Goal: Book appointment/travel/reservation

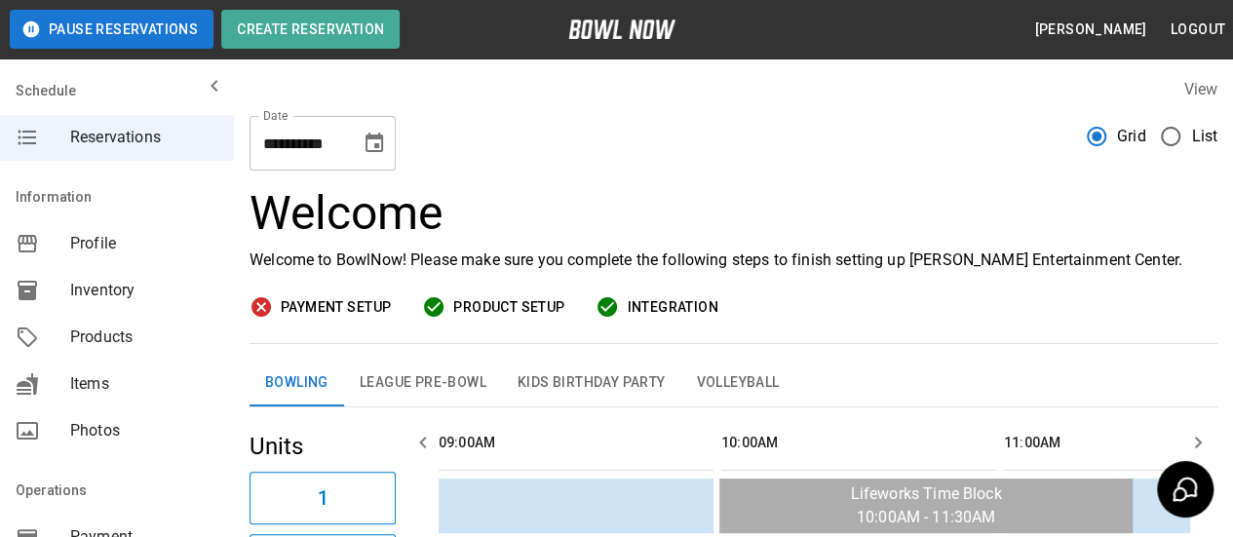
click at [385, 136] on icon "Choose date, selected date is Sep 15, 2025" at bounding box center [374, 143] width 23 height 23
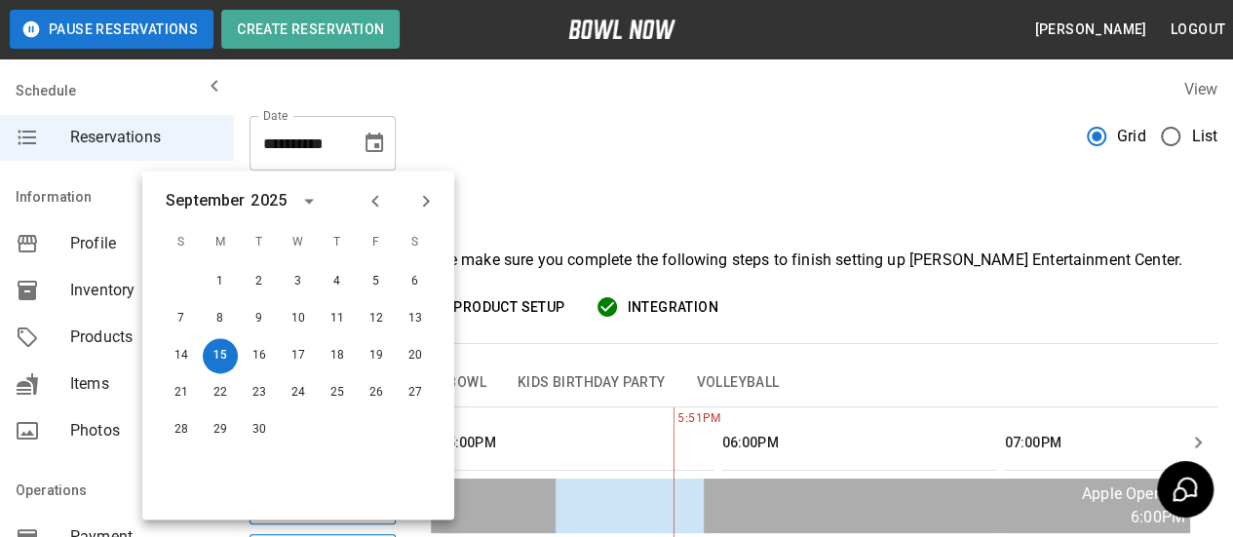
click at [431, 201] on icon "Next month" at bounding box center [425, 200] width 23 height 23
click at [183, 388] on button "19" at bounding box center [181, 392] width 35 height 35
type input "**********"
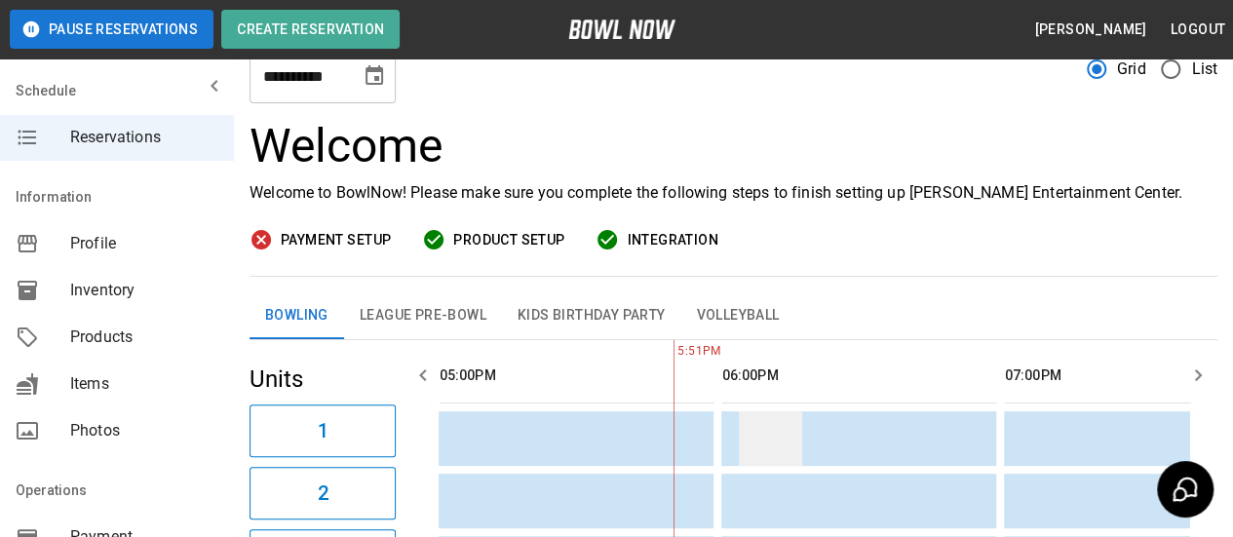
scroll to position [97, 0]
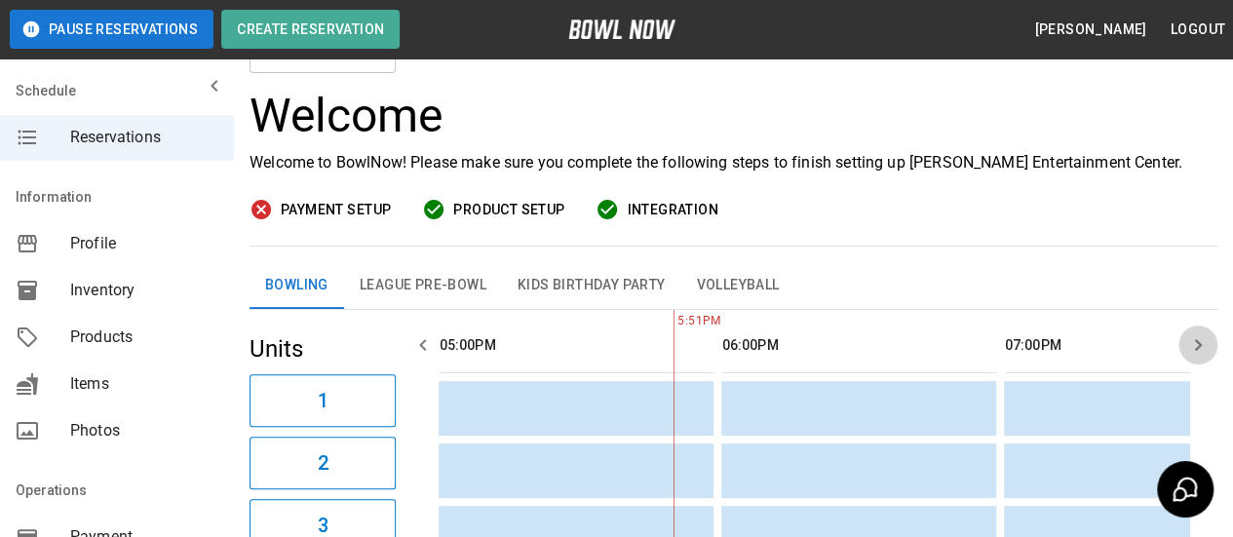
click at [1205, 340] on icon "button" at bounding box center [1197, 344] width 23 height 23
click at [844, 408] on td "sticky table" at bounding box center [843, 408] width 63 height 55
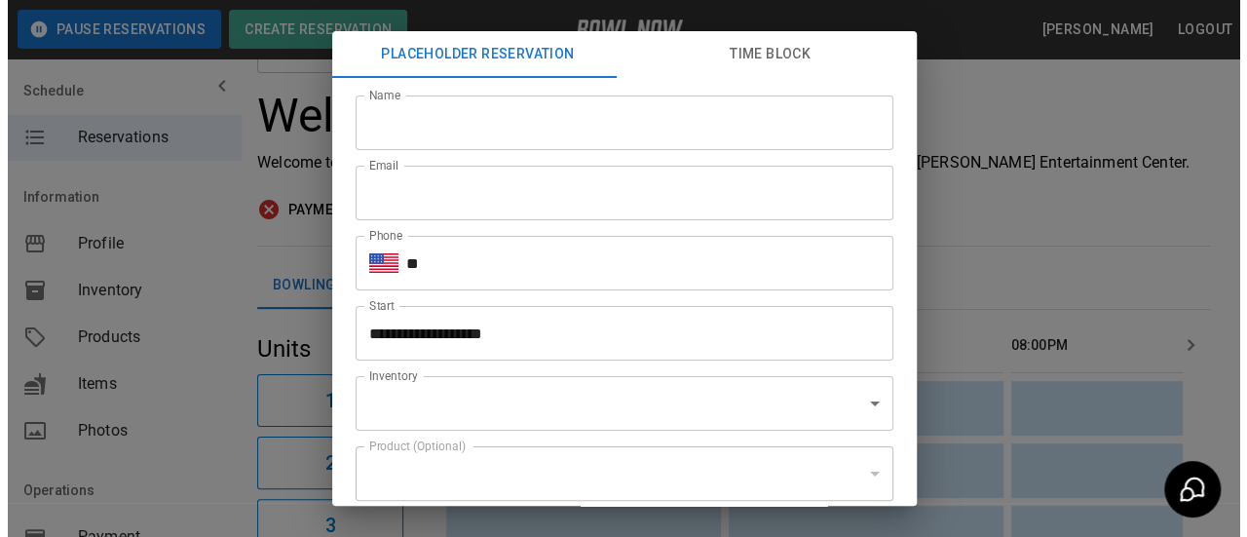
scroll to position [195, 0]
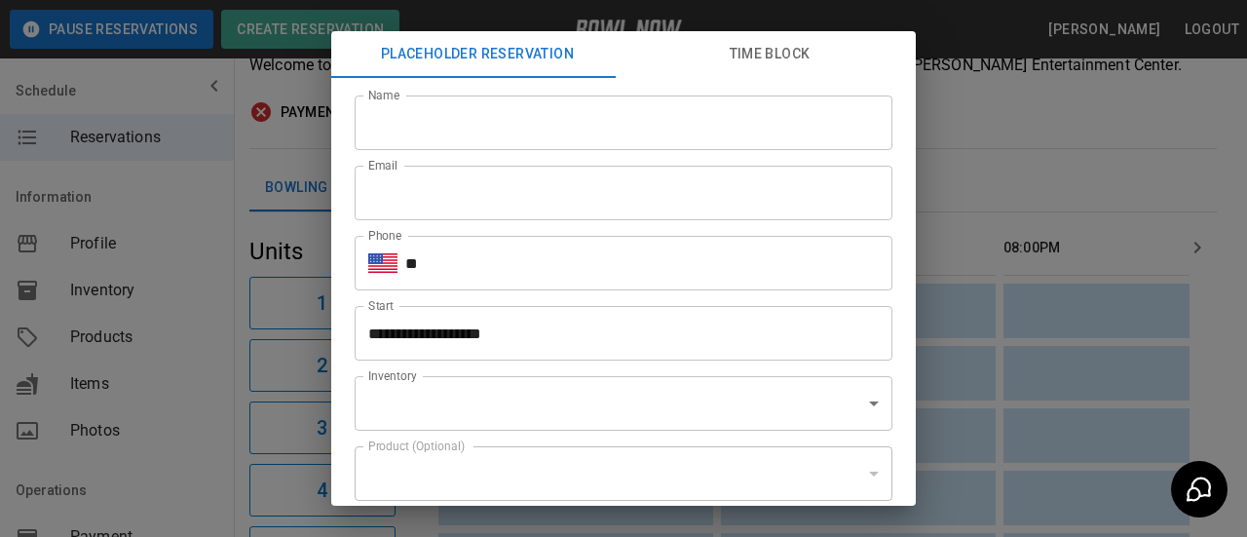
type input "**********"
click at [563, 132] on input "Name" at bounding box center [624, 123] width 538 height 55
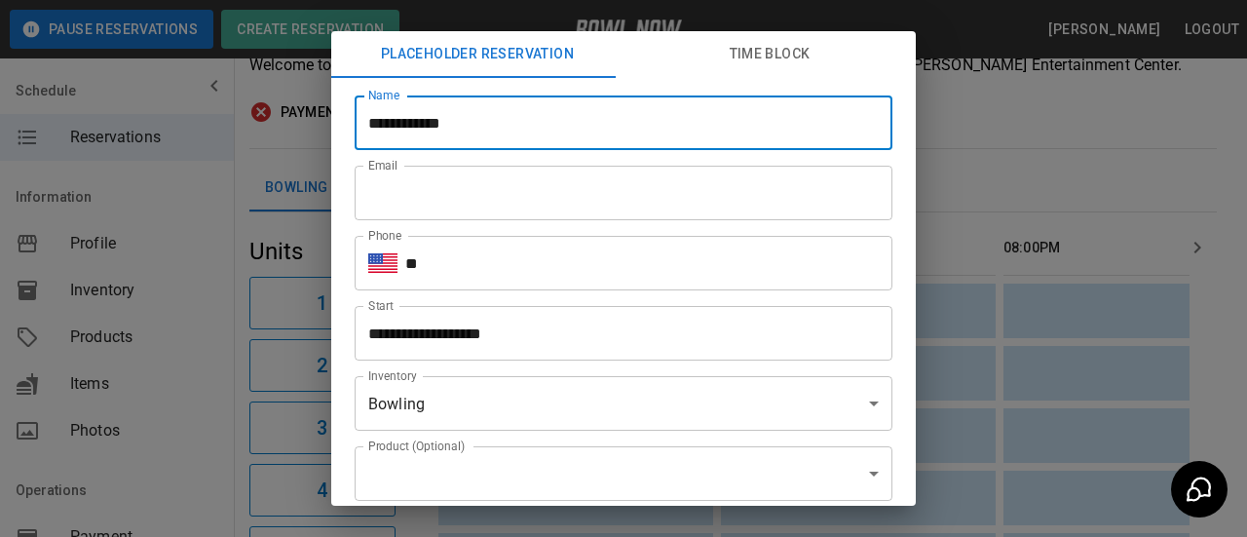
type input "**********"
click at [456, 203] on input "Email" at bounding box center [624, 193] width 538 height 55
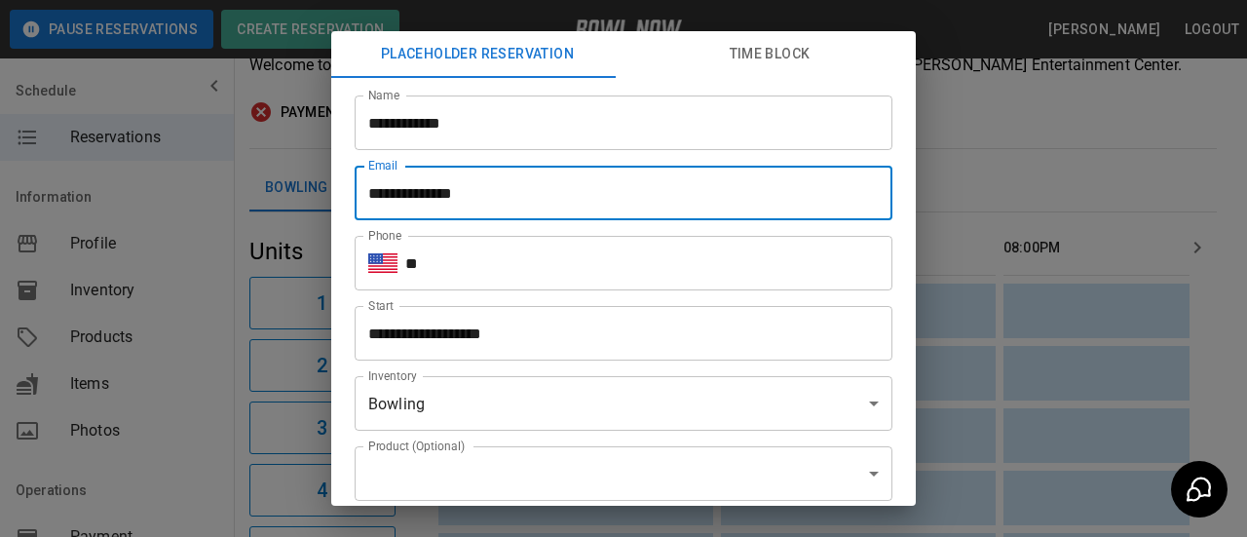
type input "**********"
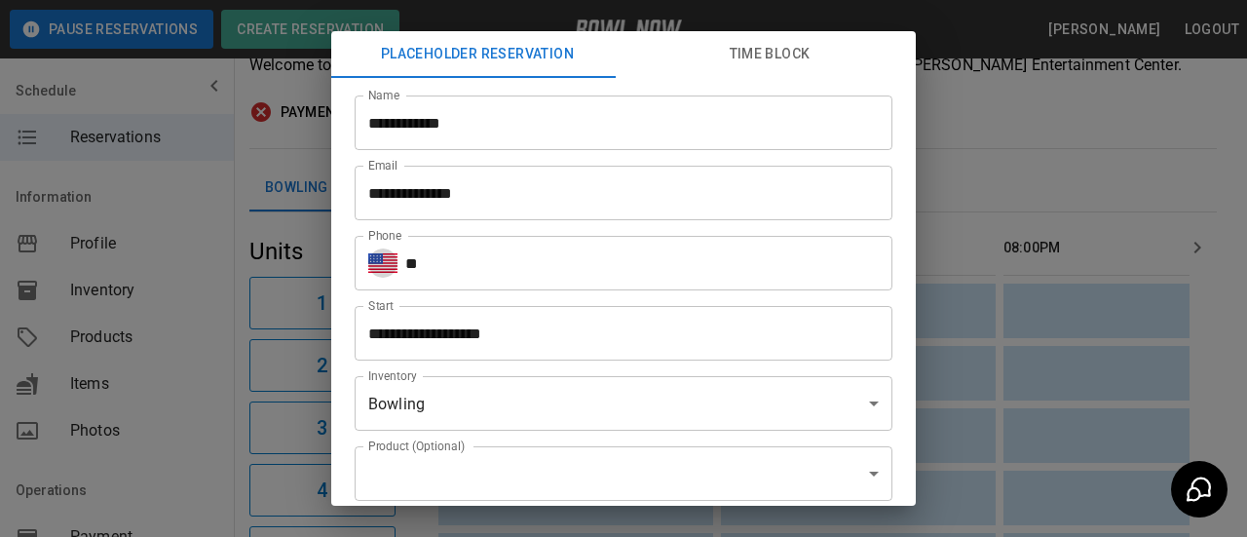
click at [440, 258] on input "**" at bounding box center [648, 263] width 487 height 55
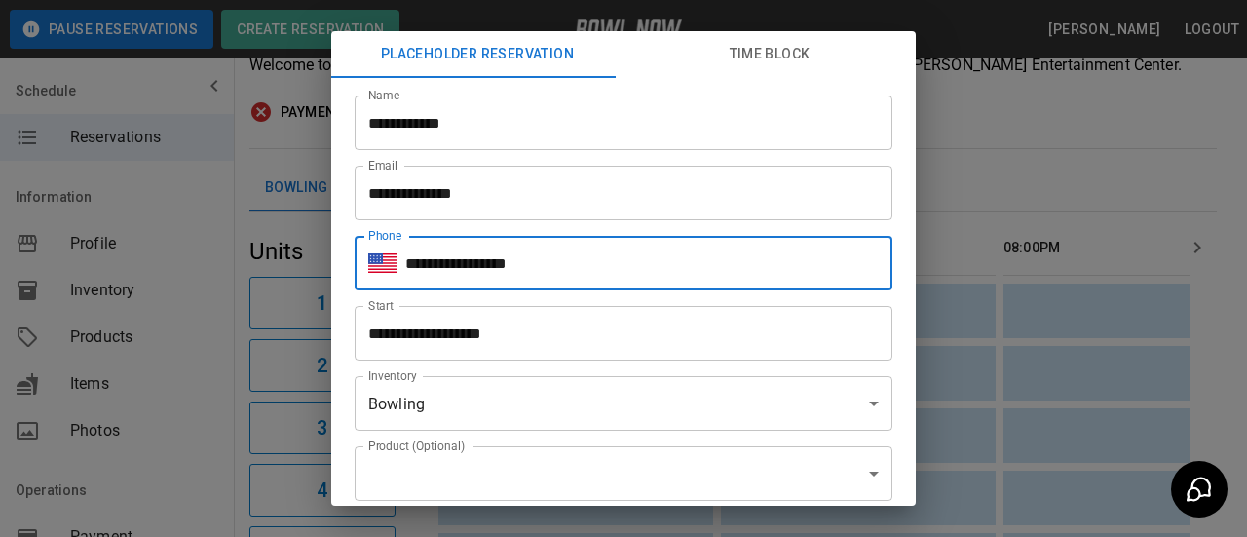
type input "**********"
click at [518, 329] on input "**********" at bounding box center [617, 333] width 524 height 55
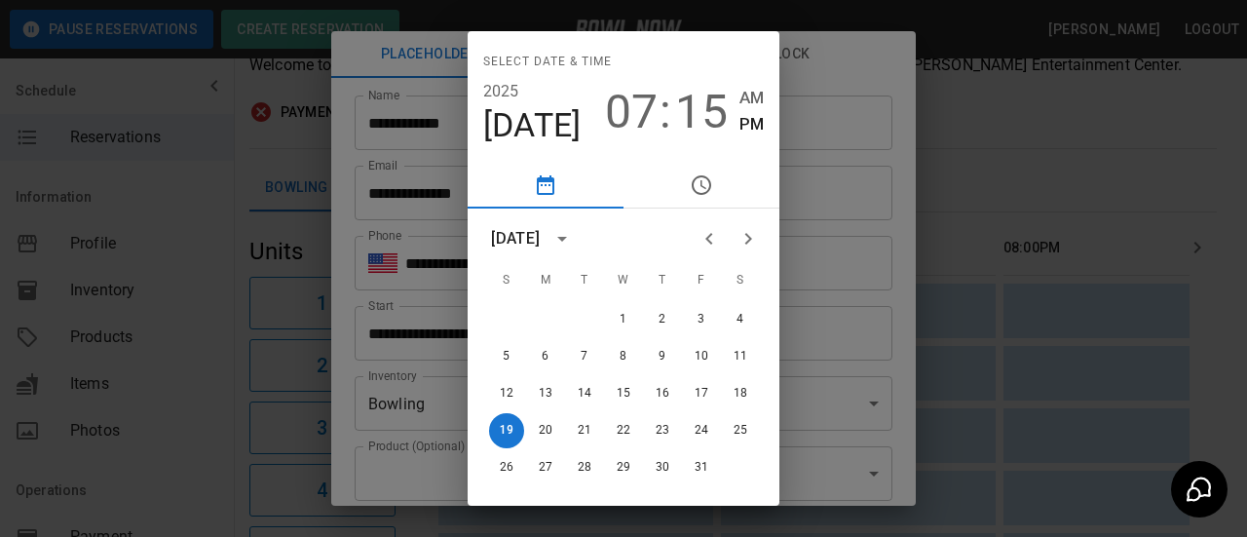
click at [725, 116] on div "07 : 15 AM PM" at bounding box center [684, 112] width 159 height 55
click at [700, 115] on span "15" at bounding box center [701, 112] width 53 height 55
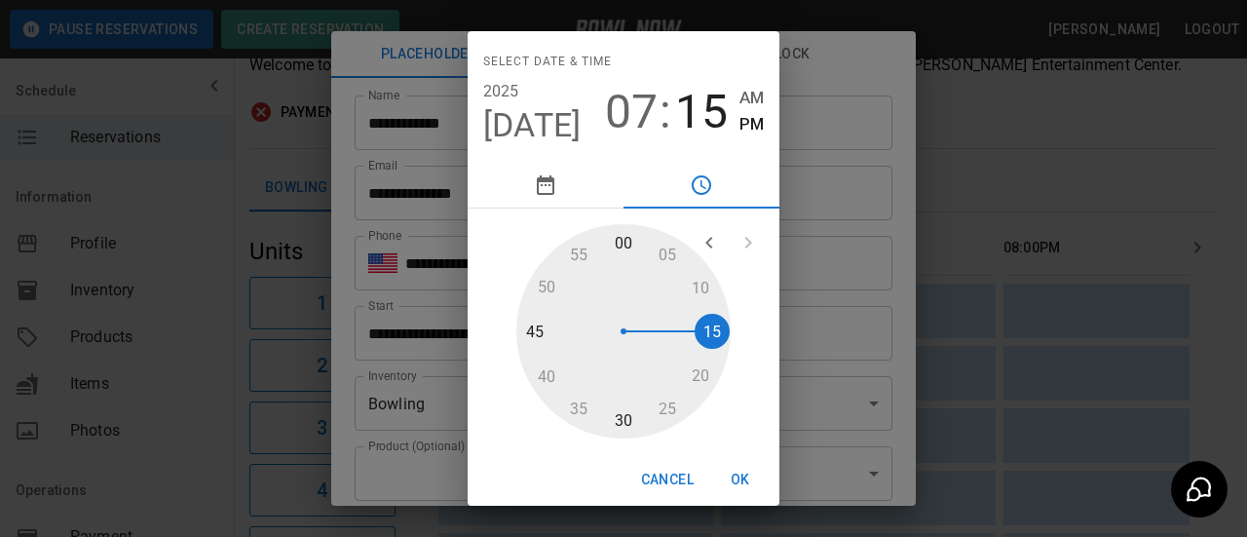
click at [618, 422] on div at bounding box center [624, 331] width 214 height 214
type input "**********"
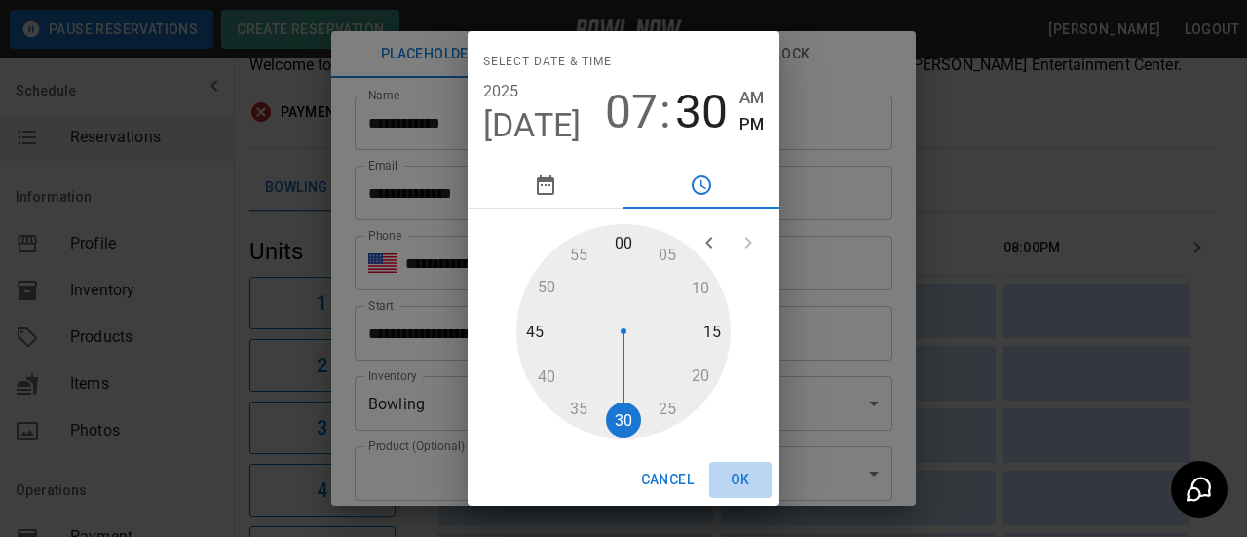
click at [738, 479] on button "OK" at bounding box center [740, 480] width 62 height 36
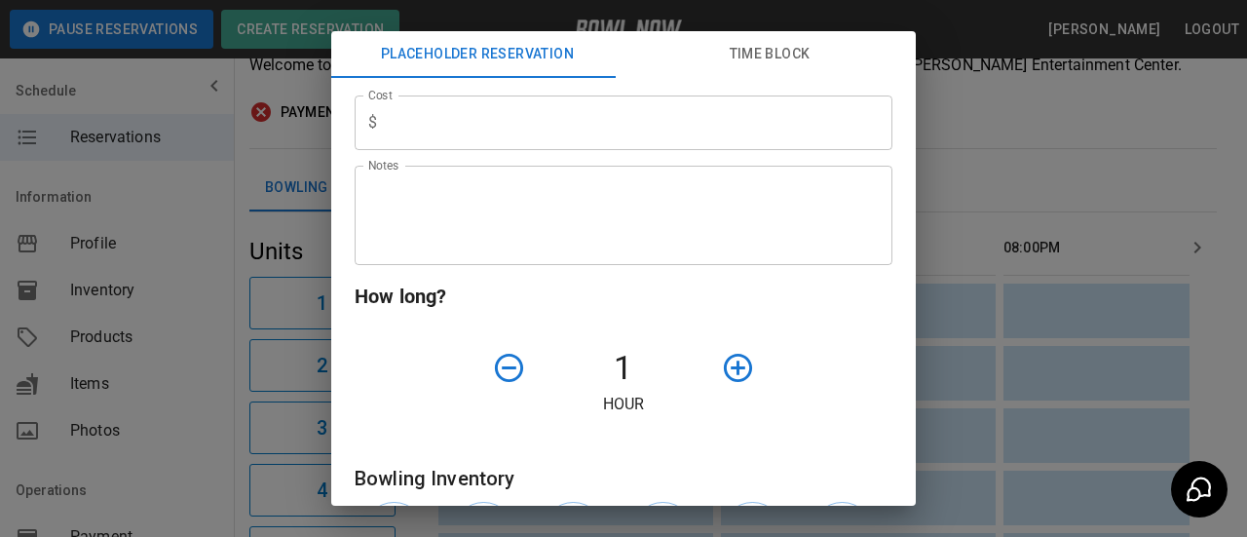
scroll to position [487, 0]
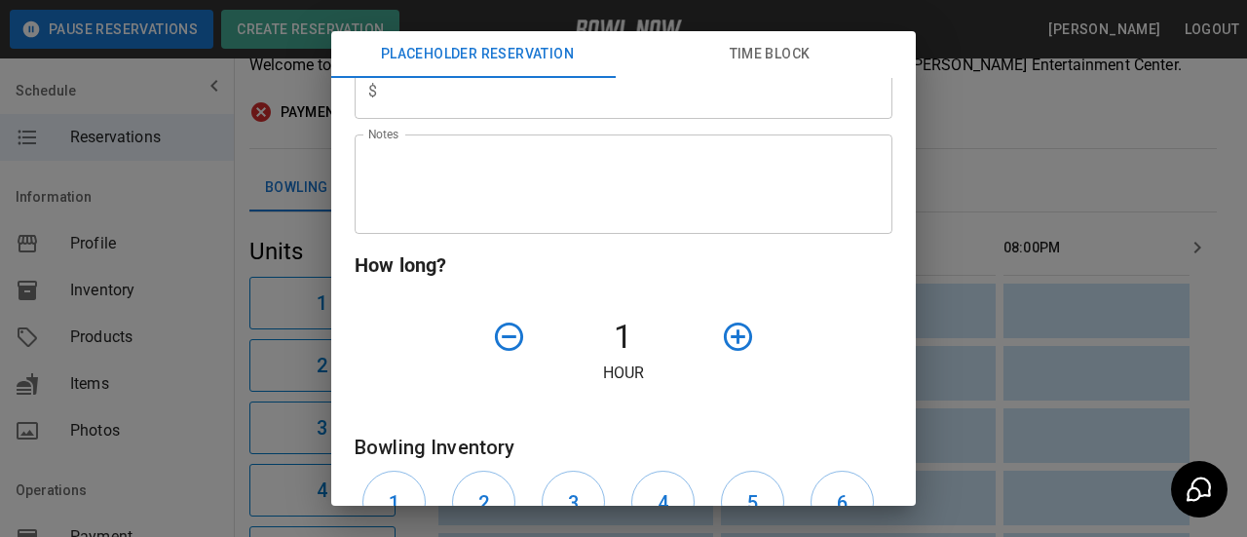
click at [724, 332] on icon "button" at bounding box center [738, 337] width 28 height 28
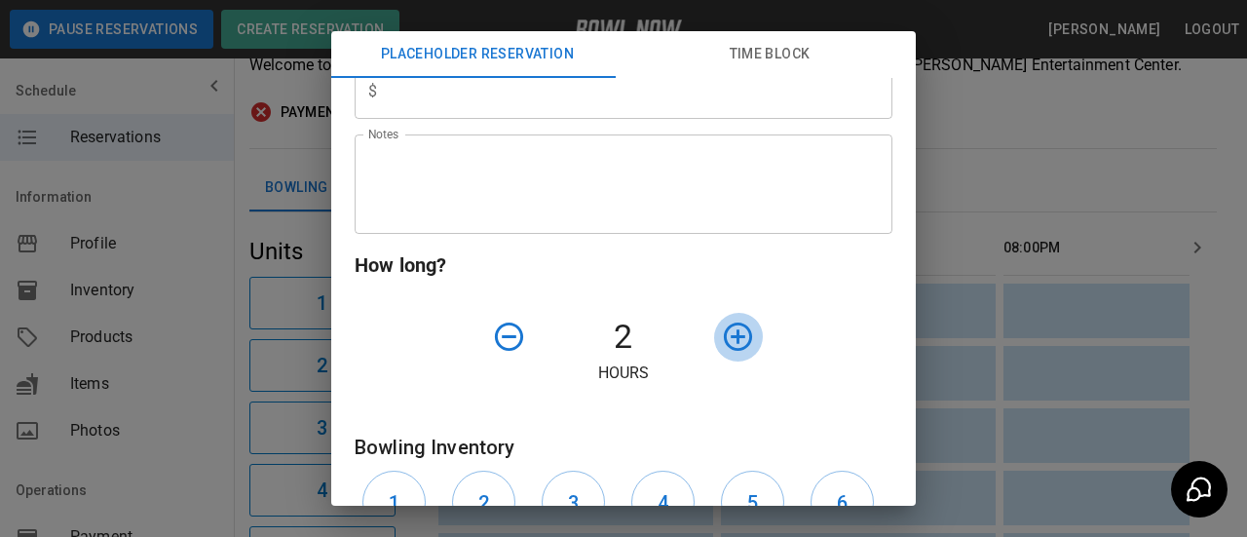
click at [724, 332] on icon "button" at bounding box center [738, 337] width 28 height 28
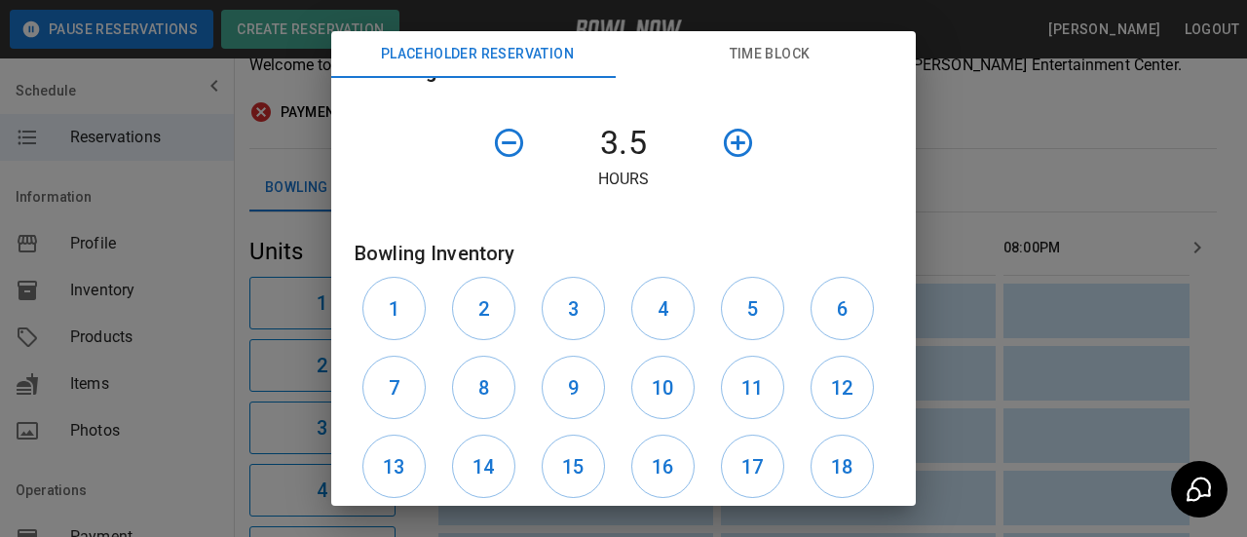
scroll to position [682, 0]
click at [400, 297] on button "1" at bounding box center [394, 307] width 63 height 63
click at [479, 306] on h6 "2" at bounding box center [484, 307] width 11 height 31
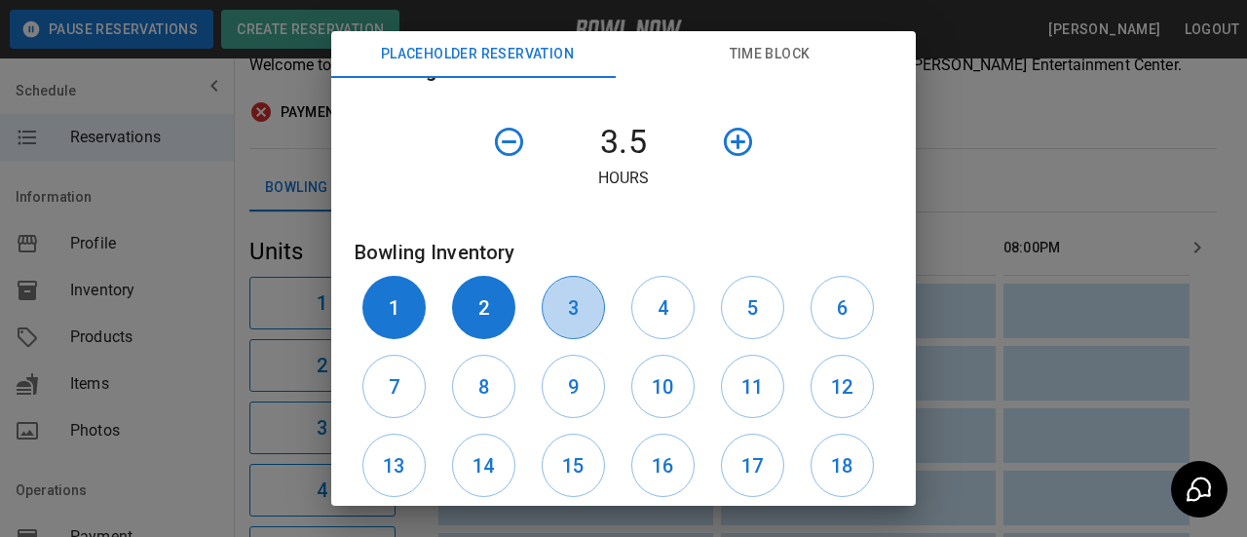
click at [583, 315] on button "3" at bounding box center [573, 307] width 63 height 63
drag, startPoint x: 632, startPoint y: 315, endPoint x: 667, endPoint y: 315, distance: 35.1
click at [633, 315] on button "4" at bounding box center [663, 307] width 63 height 63
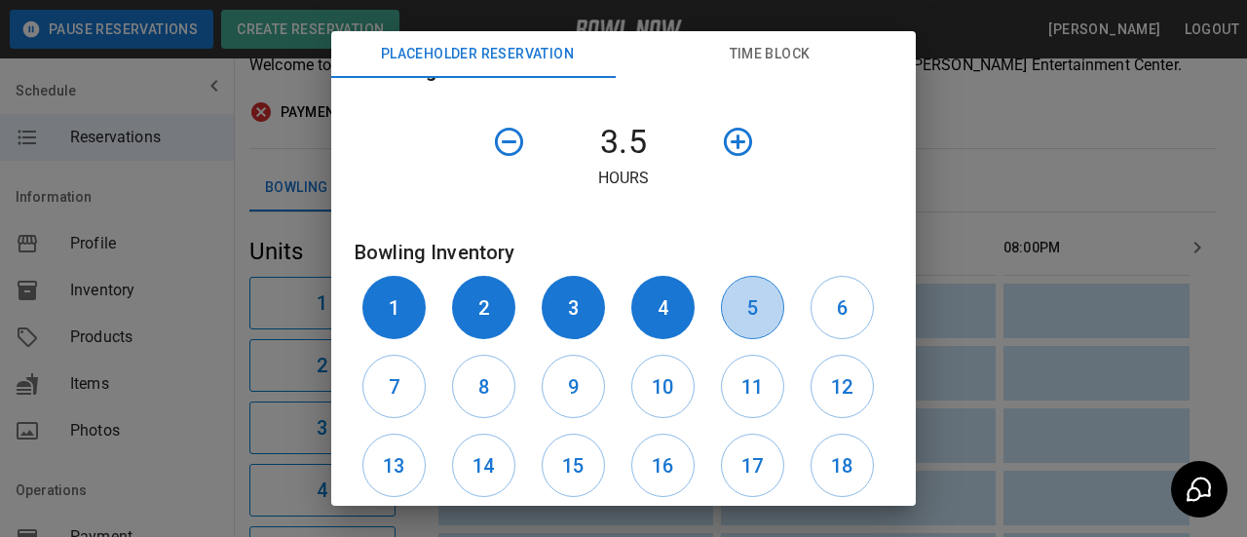
click at [721, 312] on button "5" at bounding box center [752, 307] width 63 height 63
click at [811, 305] on button "6" at bounding box center [842, 307] width 63 height 63
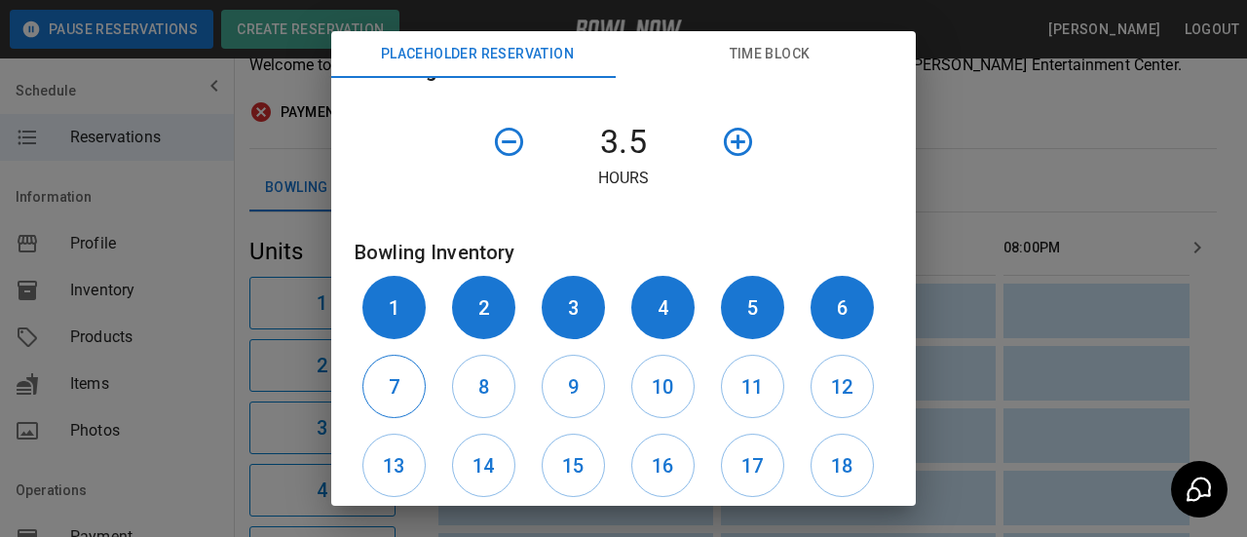
click at [397, 372] on h6 "7" at bounding box center [394, 386] width 11 height 31
click at [485, 389] on button "8" at bounding box center [483, 386] width 63 height 63
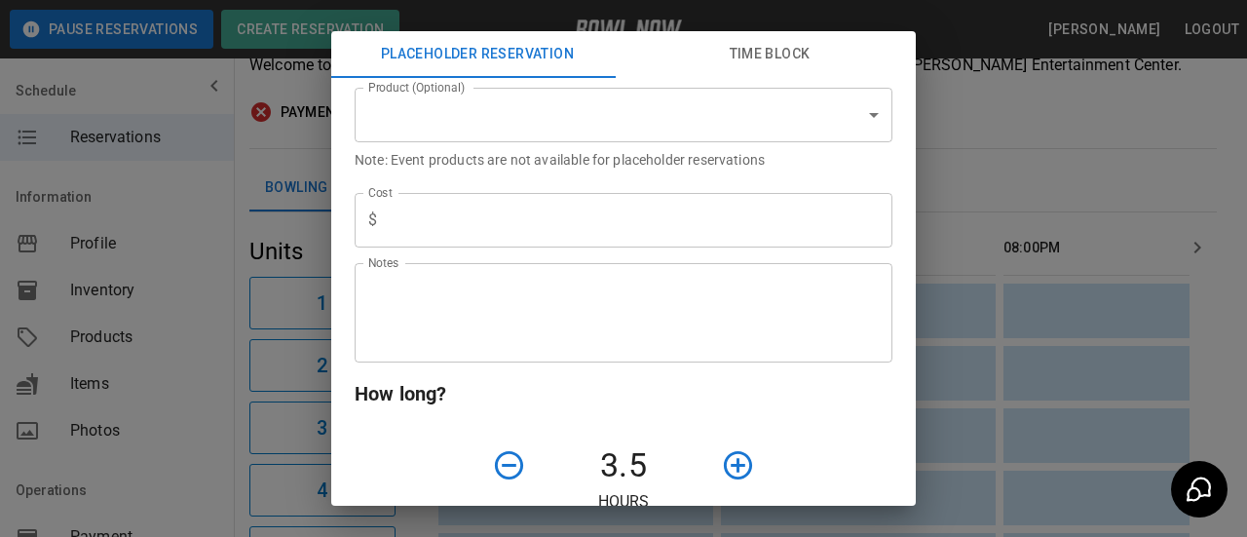
scroll to position [390, 0]
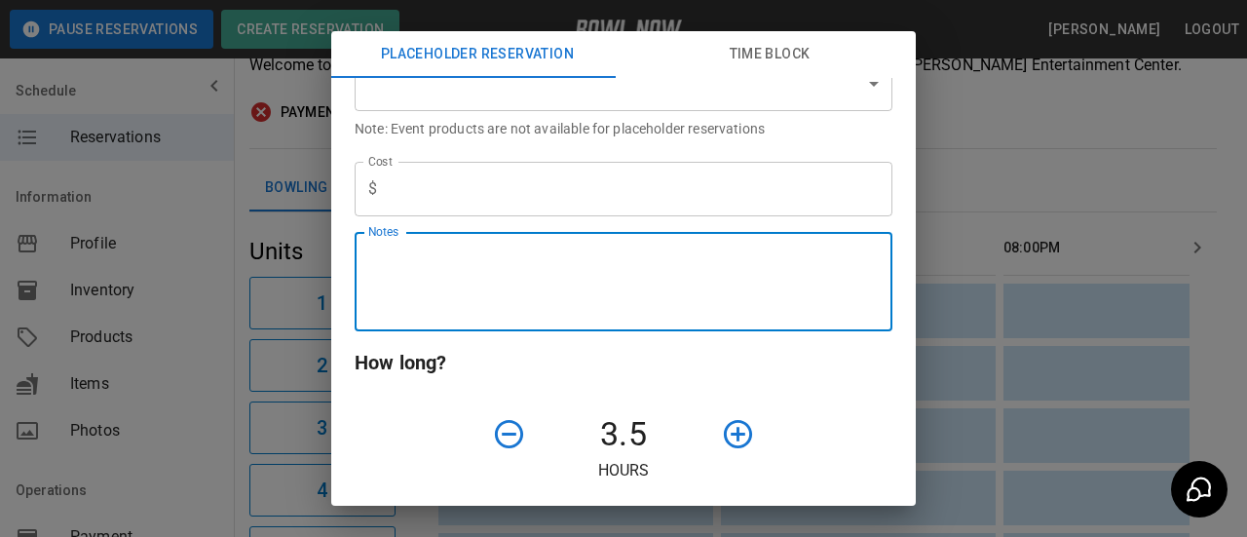
click at [454, 253] on textarea "Notes" at bounding box center [623, 282] width 511 height 67
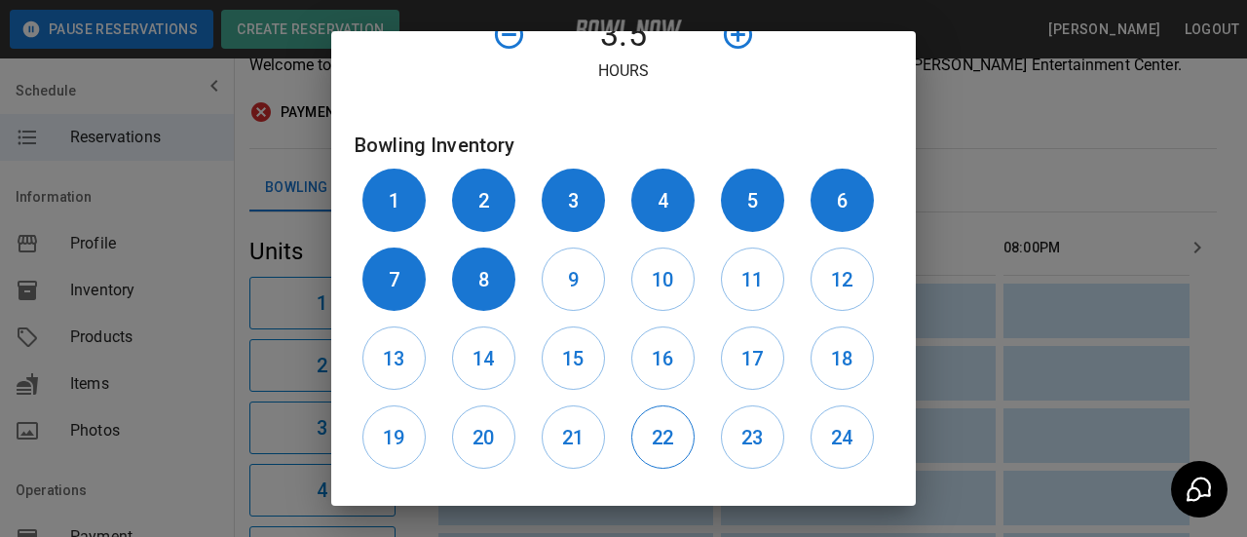
scroll to position [175, 0]
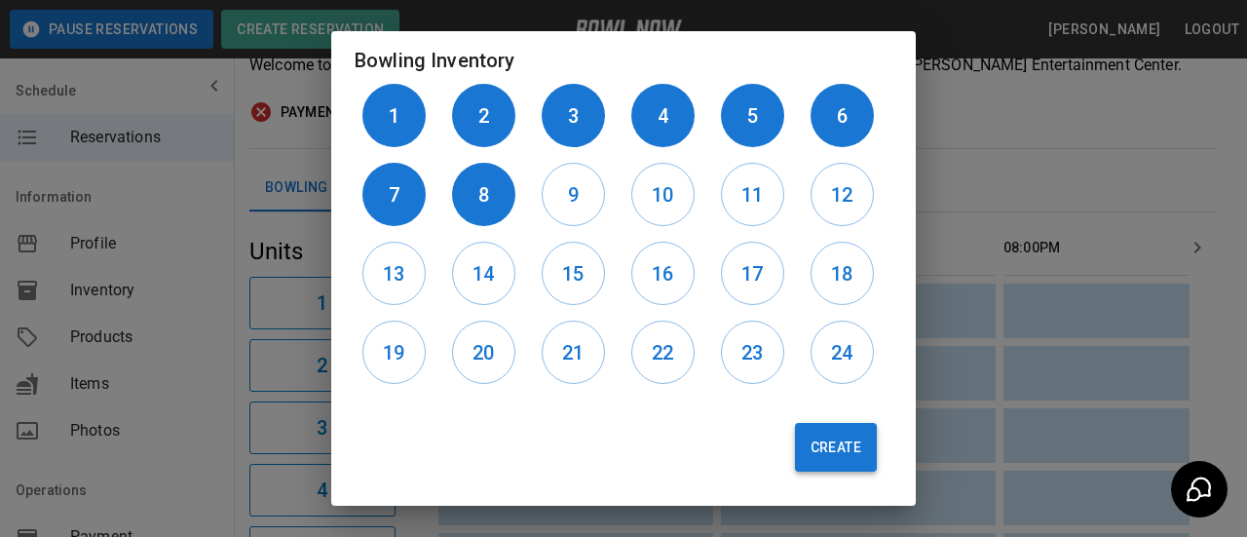
type textarea "**********"
click at [795, 440] on button "Create" at bounding box center [836, 447] width 82 height 49
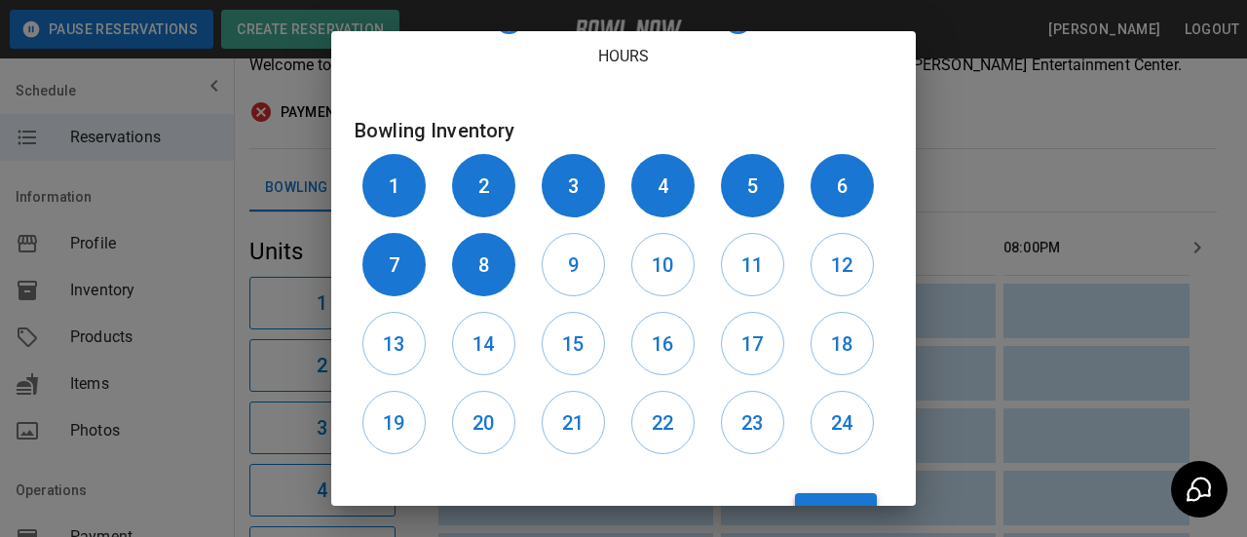
scroll to position [769, 0]
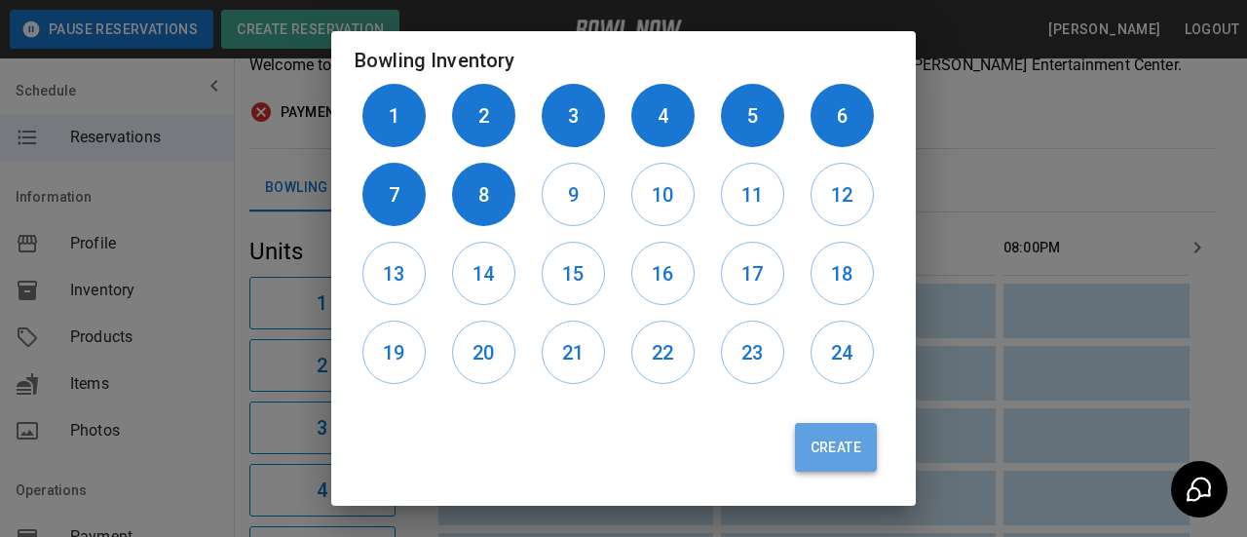
click at [822, 445] on button "Create" at bounding box center [836, 447] width 82 height 49
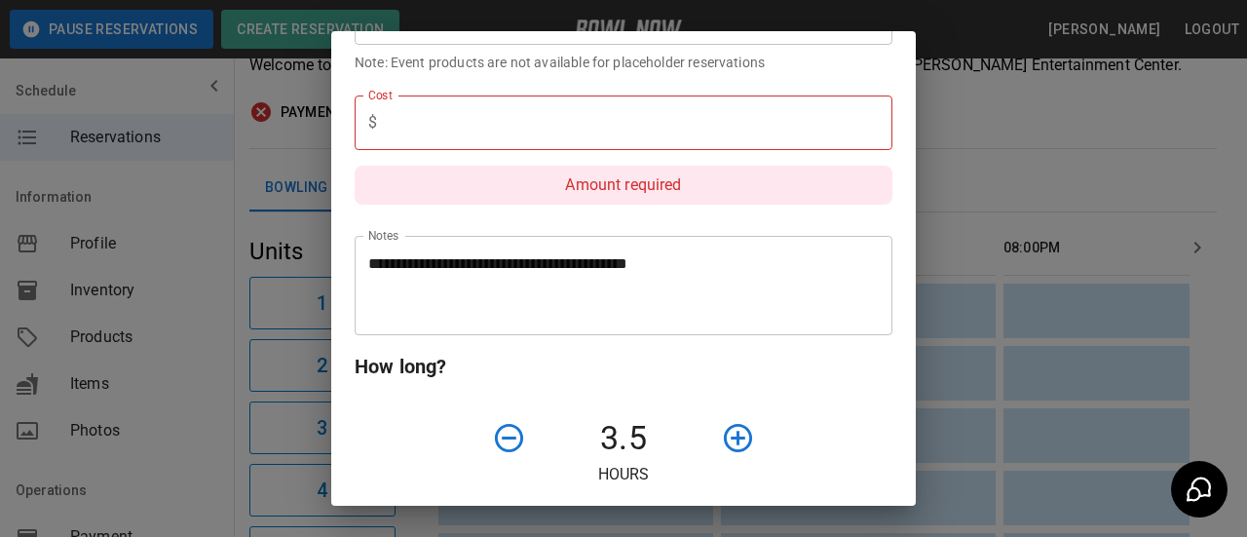
scroll to position [184, 0]
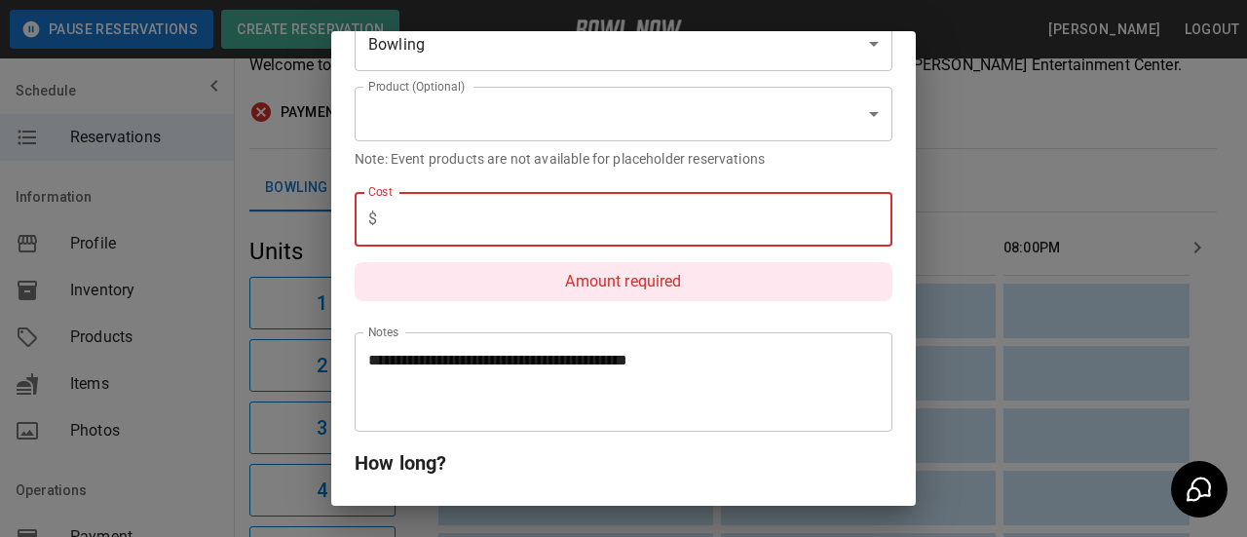
click at [417, 215] on input "text" at bounding box center [639, 219] width 508 height 55
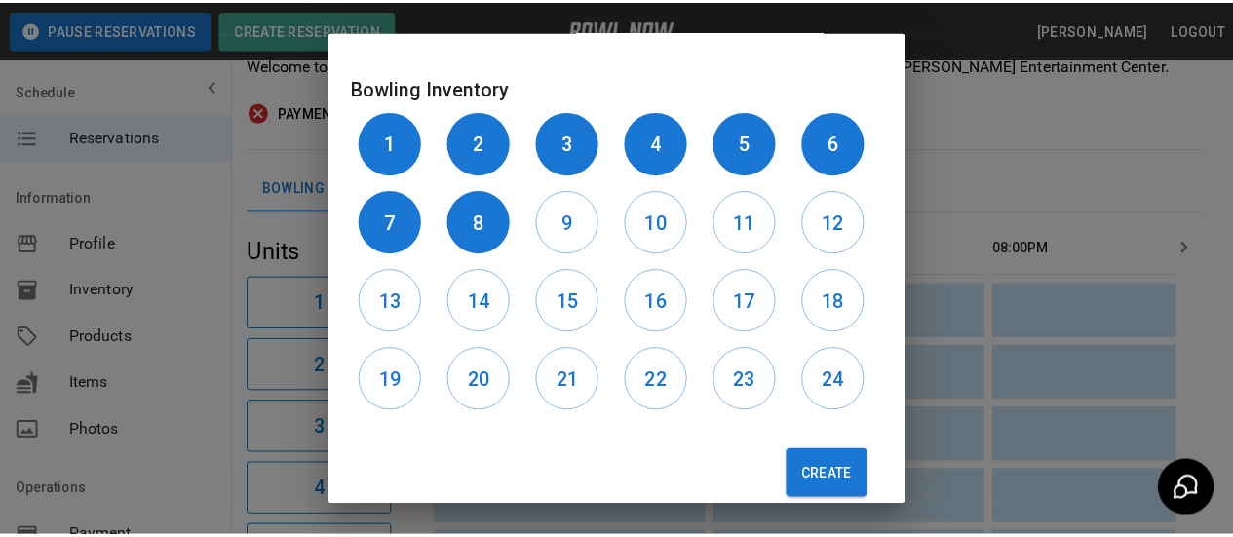
scroll to position [699, 0]
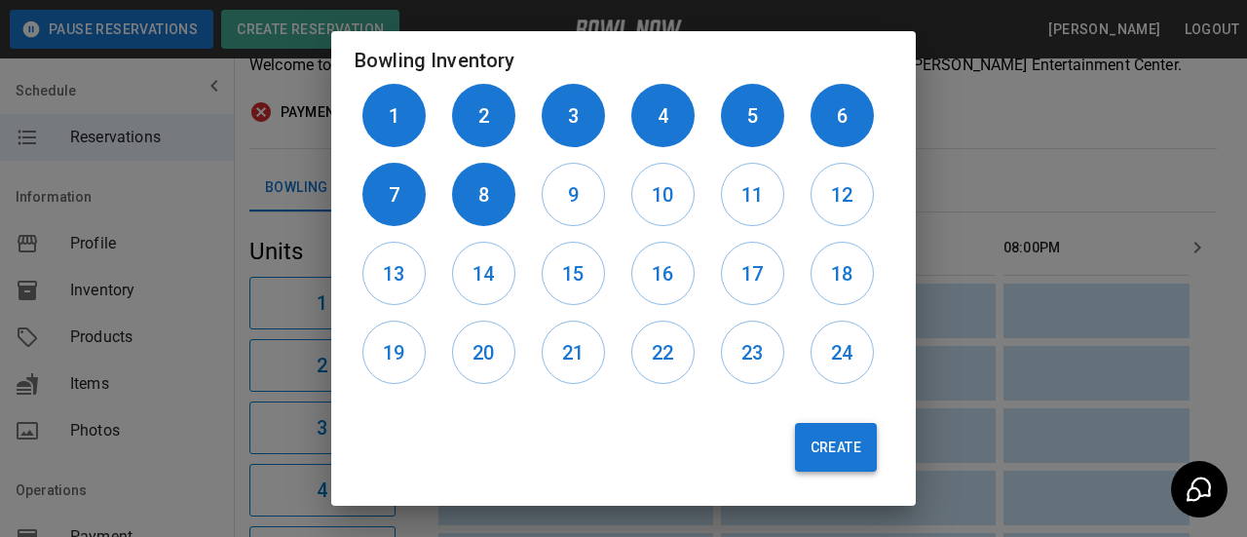
type input "*"
click at [795, 443] on button "Create" at bounding box center [836, 447] width 82 height 49
type input "**********"
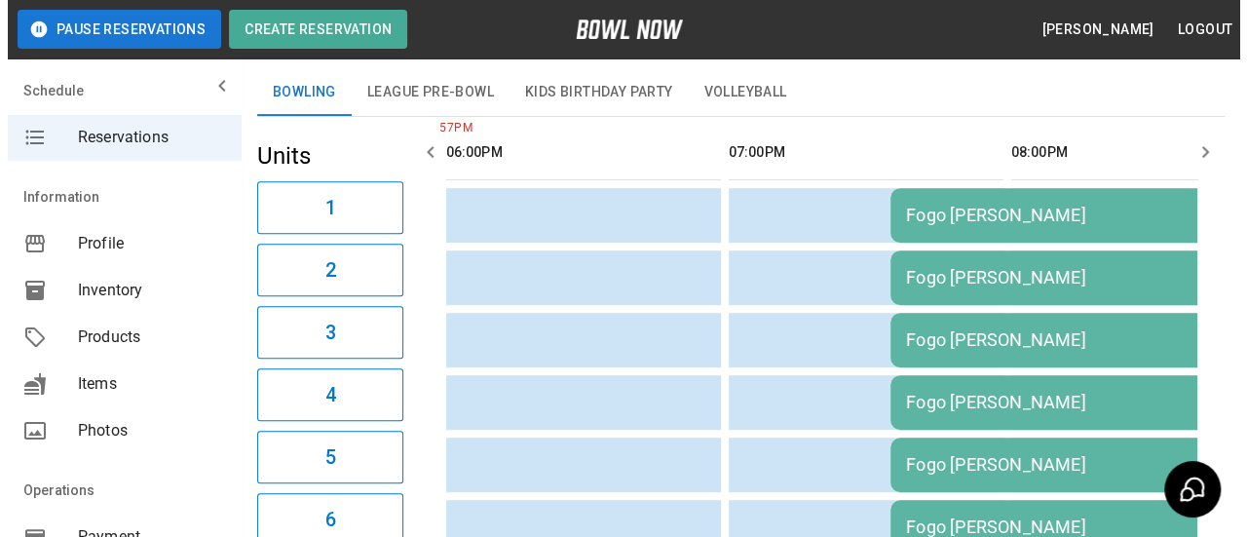
scroll to position [292, 0]
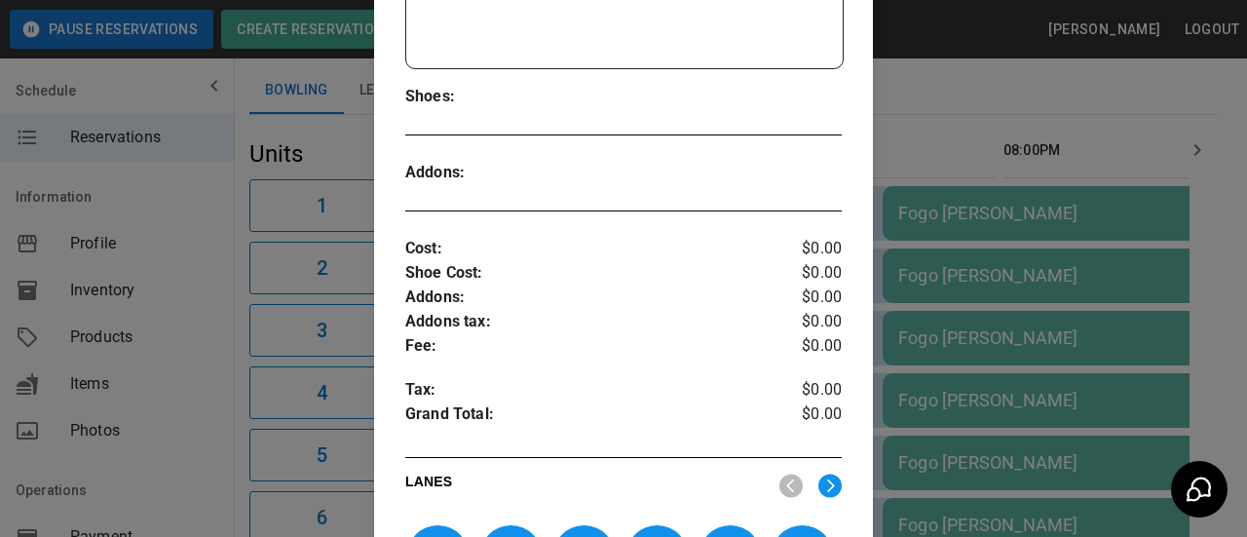
scroll to position [897, 0]
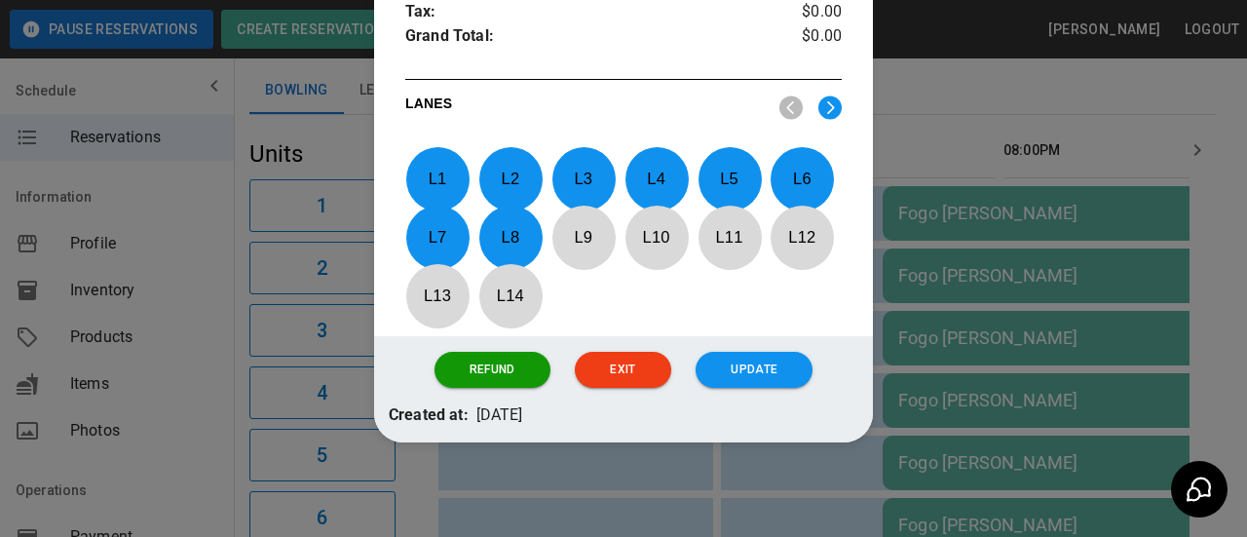
click at [509, 247] on p "L 8" at bounding box center [511, 237] width 64 height 46
click at [435, 240] on p "L 7" at bounding box center [437, 237] width 64 height 46
drag, startPoint x: 441, startPoint y: 239, endPoint x: 491, endPoint y: 239, distance: 49.7
click at [442, 239] on p "L 7" at bounding box center [437, 237] width 64 height 46
click at [513, 237] on p "L 8" at bounding box center [511, 237] width 64 height 46
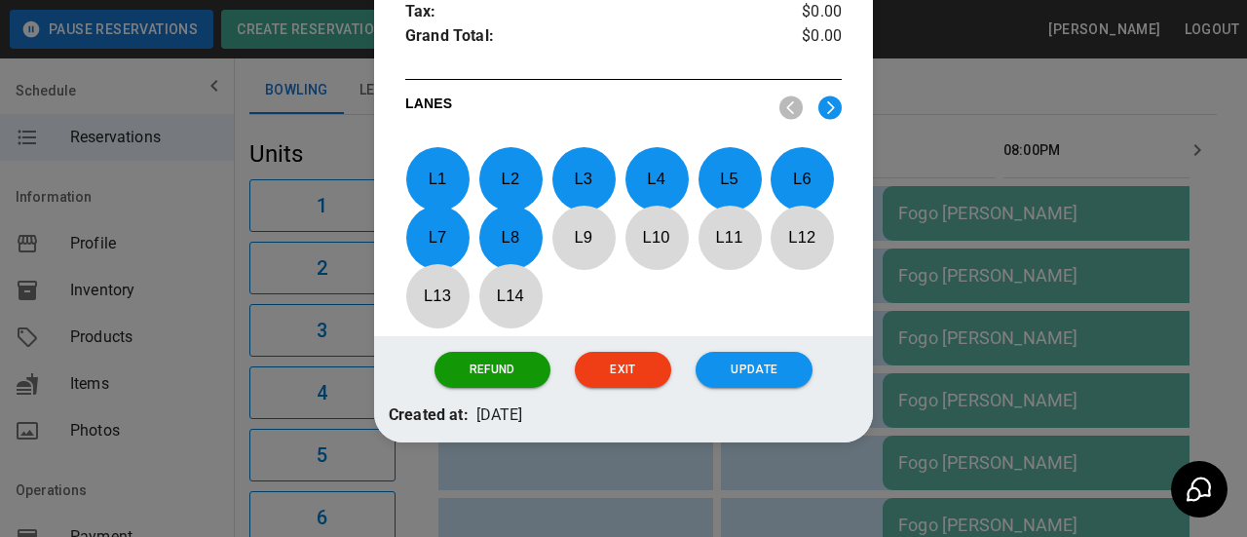
click at [819, 109] on img at bounding box center [830, 108] width 23 height 24
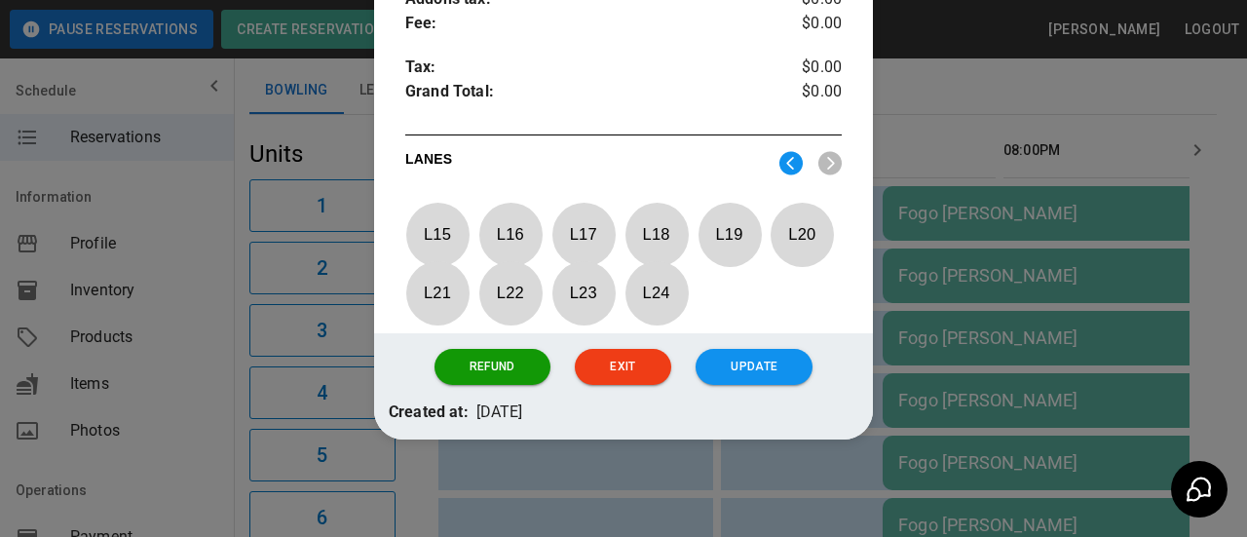
scroll to position [838, 0]
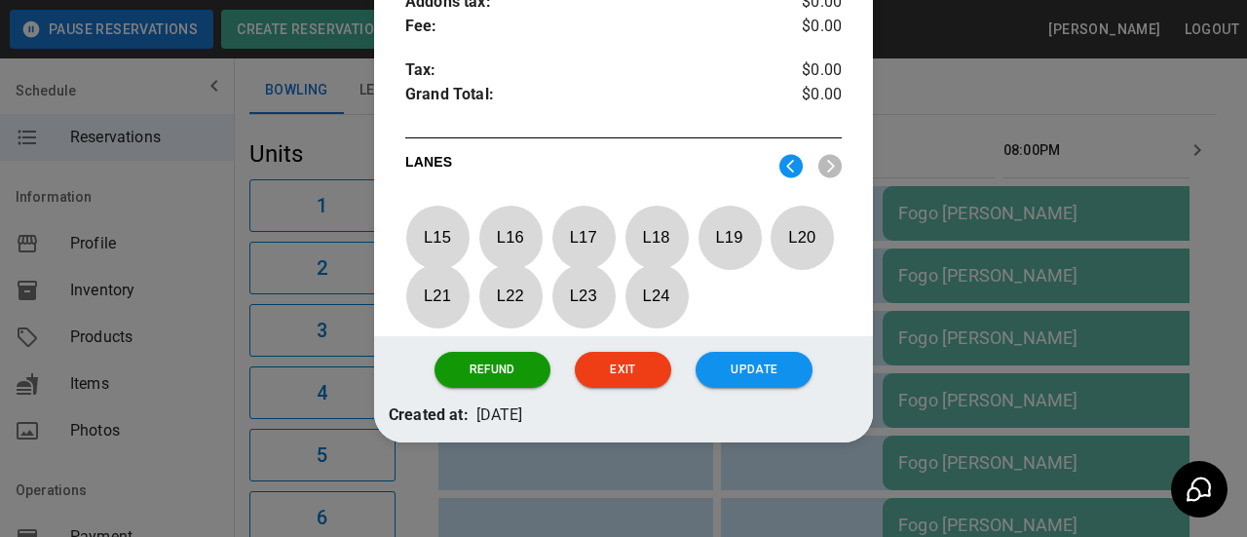
click at [780, 163] on img at bounding box center [791, 166] width 23 height 24
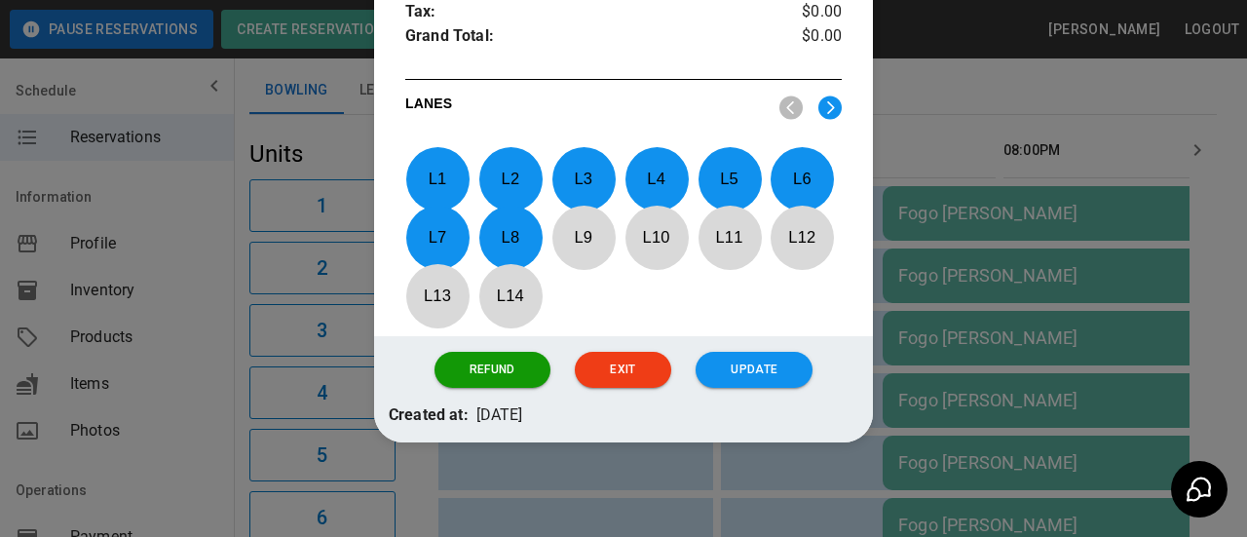
drag, startPoint x: 497, startPoint y: 232, endPoint x: 464, endPoint y: 232, distance: 33.1
click at [497, 232] on p "L 8" at bounding box center [511, 237] width 64 height 46
click at [452, 229] on p "L 7" at bounding box center [437, 237] width 64 height 46
click at [456, 173] on p "L 1" at bounding box center [437, 179] width 64 height 46
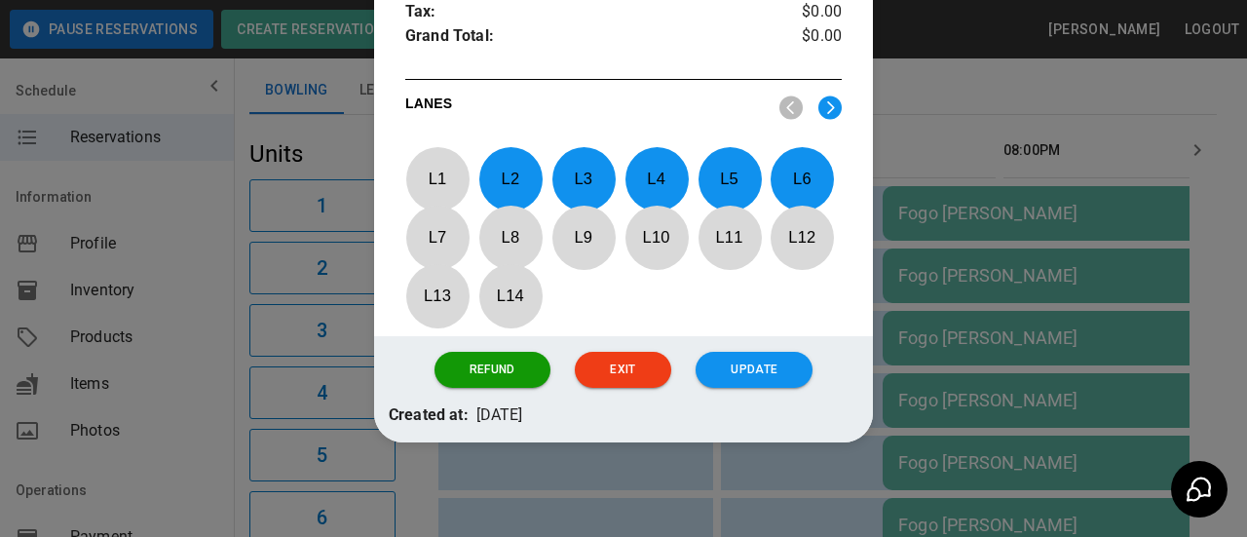
click at [515, 173] on p "L 2" at bounding box center [511, 179] width 64 height 46
click at [577, 173] on p "L 3" at bounding box center [584, 179] width 64 height 46
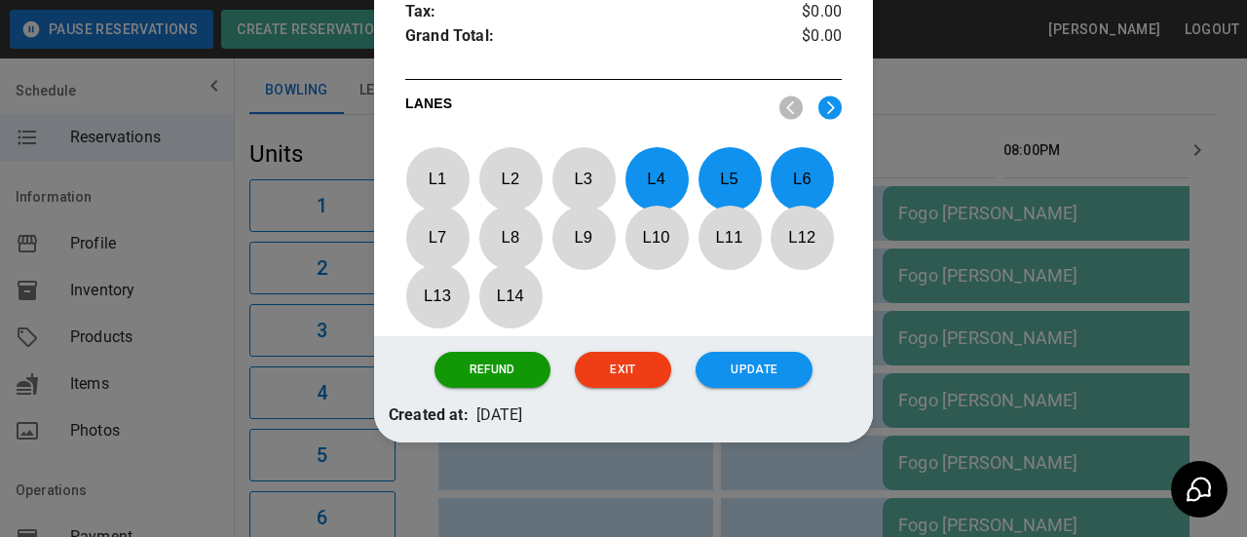
drag, startPoint x: 655, startPoint y: 172, endPoint x: 717, endPoint y: 172, distance: 62.4
click at [656, 172] on p "L 4" at bounding box center [657, 179] width 64 height 46
drag, startPoint x: 723, startPoint y: 171, endPoint x: 768, endPoint y: 172, distance: 44.9
click at [727, 171] on p "L 5" at bounding box center [730, 179] width 64 height 46
click at [795, 172] on p "L 6" at bounding box center [802, 179] width 64 height 46
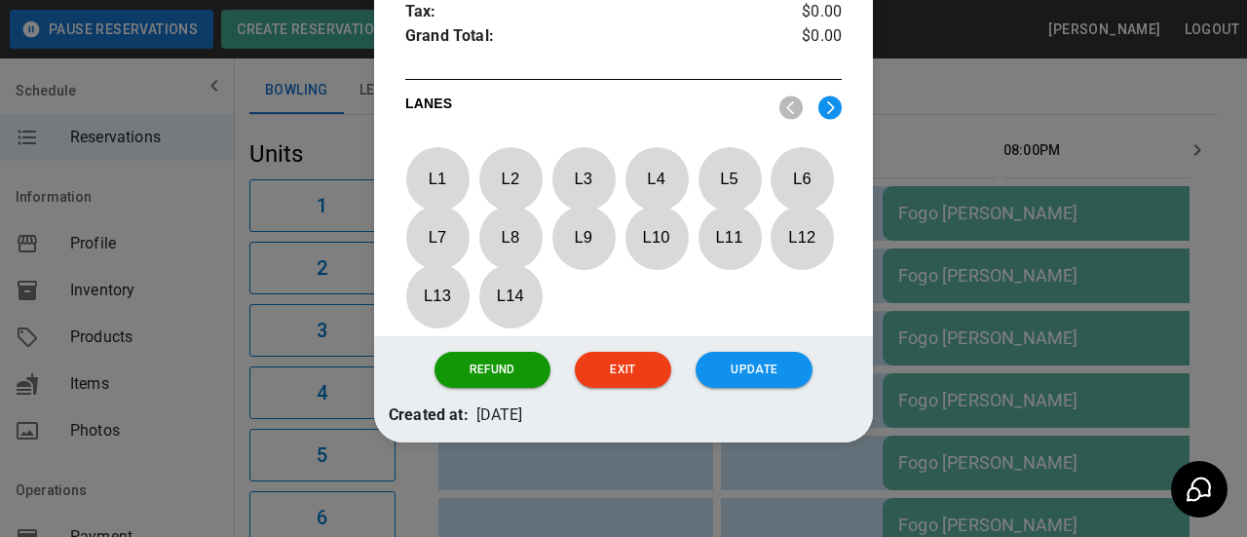
click at [823, 110] on img at bounding box center [830, 108] width 23 height 24
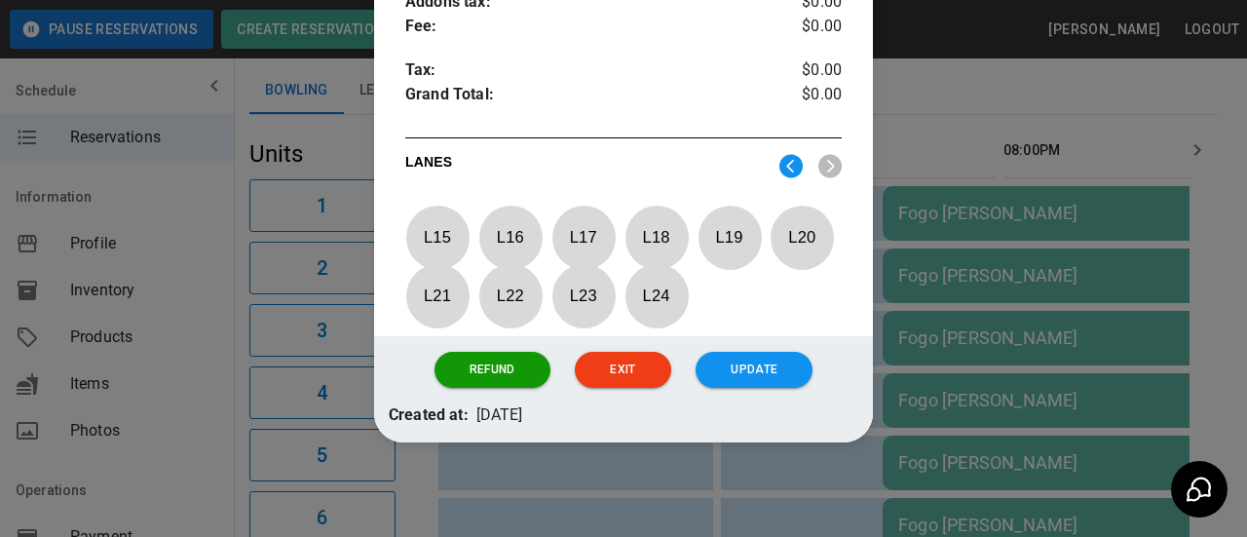
click at [658, 290] on p "L 24" at bounding box center [657, 296] width 64 height 46
click at [594, 296] on p "L 23" at bounding box center [584, 296] width 64 height 46
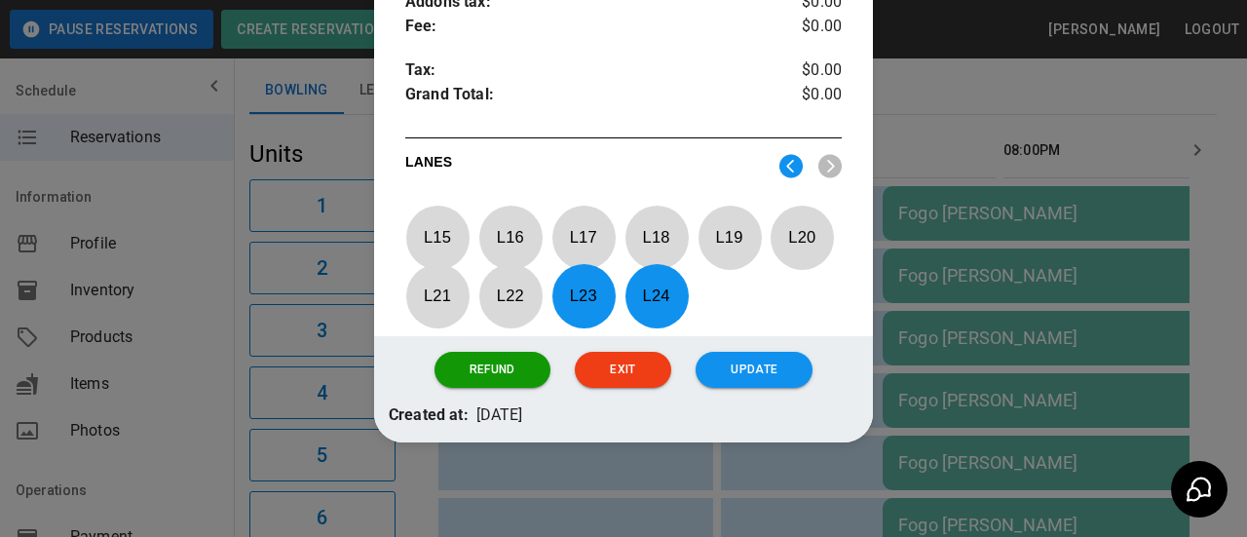
click at [514, 297] on p "L 22" at bounding box center [511, 296] width 64 height 46
click at [429, 300] on p "L 21" at bounding box center [437, 296] width 64 height 46
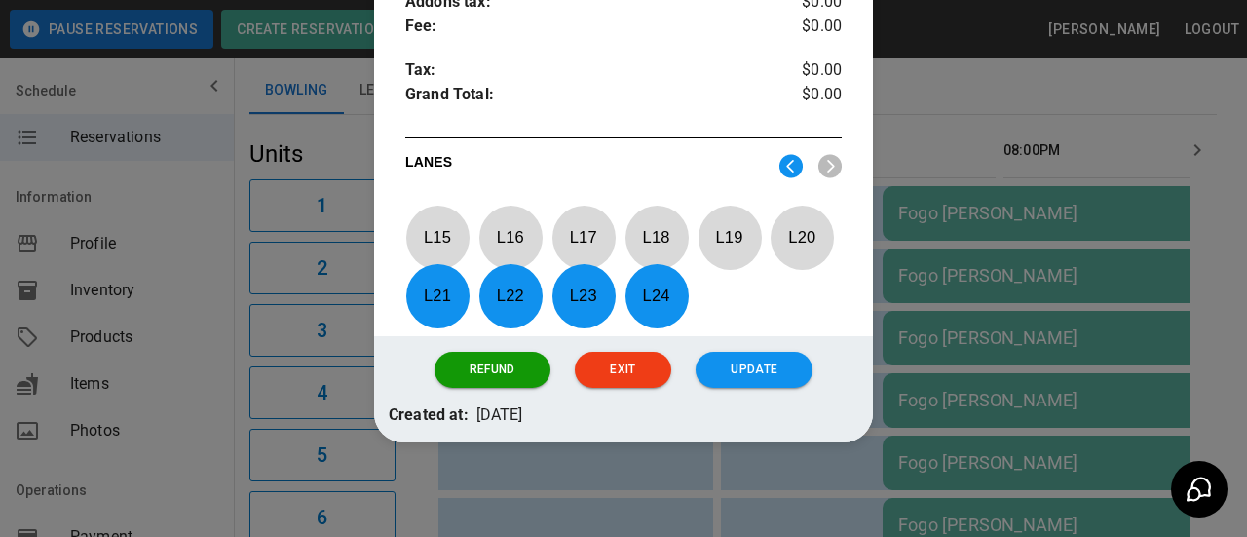
click at [803, 246] on p "L 20" at bounding box center [802, 237] width 64 height 46
click at [707, 247] on p "L 19" at bounding box center [730, 237] width 64 height 46
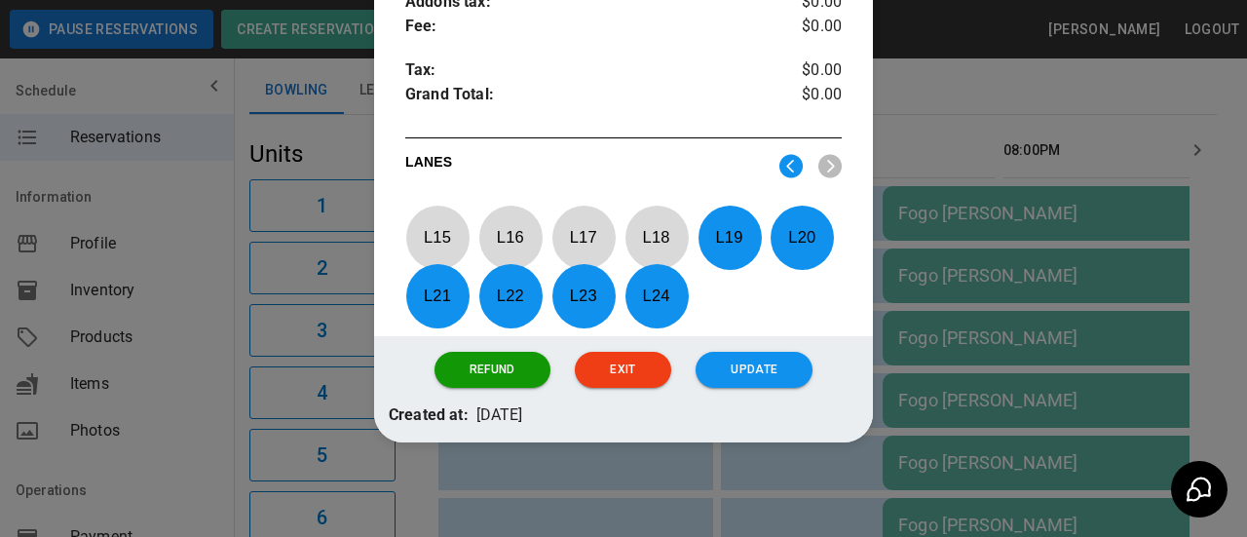
click at [649, 247] on p "L 18" at bounding box center [657, 237] width 64 height 46
click at [585, 240] on p "L 17" at bounding box center [584, 237] width 64 height 46
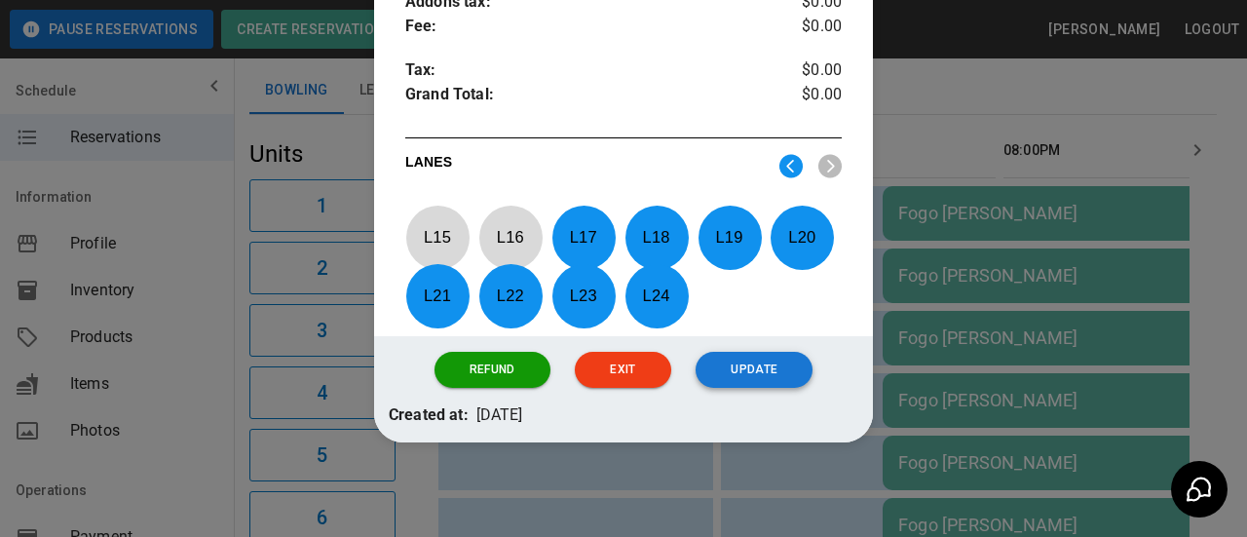
click at [758, 367] on button "Update" at bounding box center [754, 370] width 117 height 36
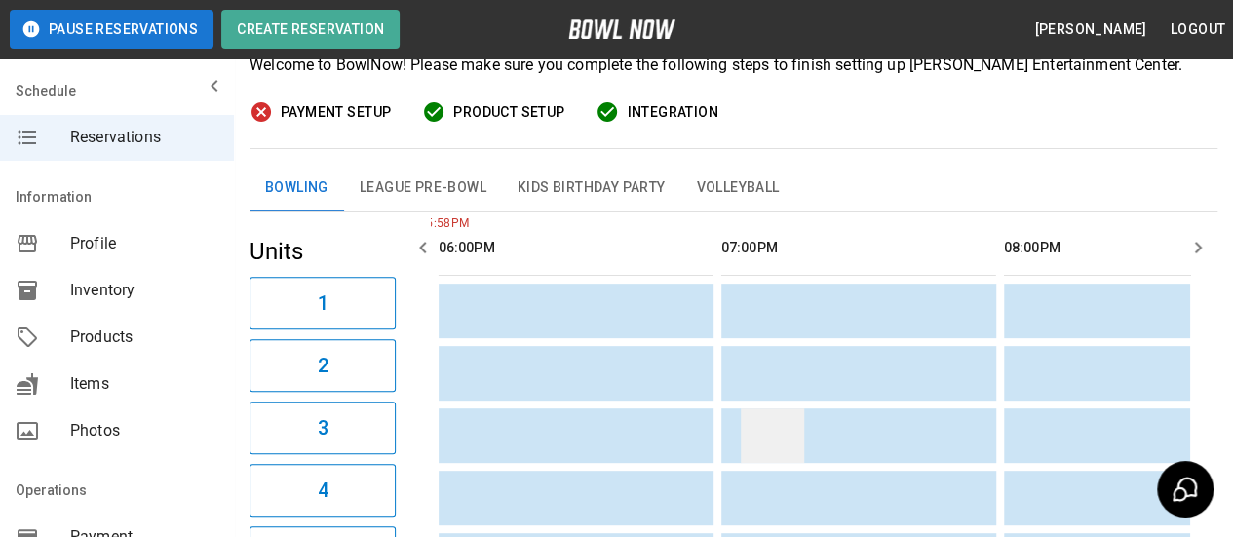
scroll to position [0, 0]
